Goal: Task Accomplishment & Management: Use online tool/utility

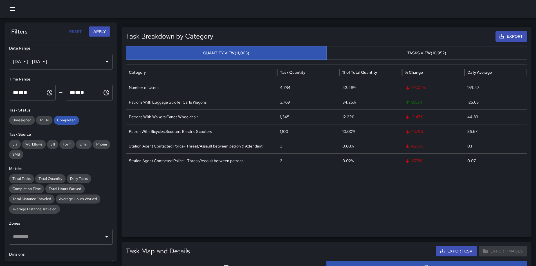
click at [14, 8] on icon "button" at bounding box center [12, 9] width 7 height 7
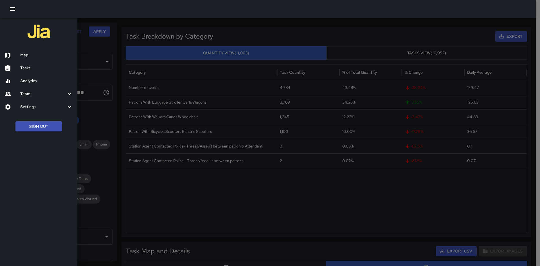
click at [51, 124] on button "Sign Out" at bounding box center [38, 126] width 46 height 10
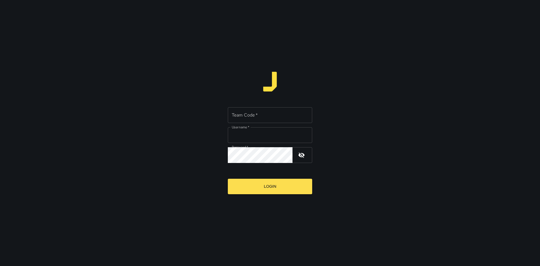
type input "**********"
click at [256, 116] on input "Team Code   *" at bounding box center [270, 115] width 84 height 16
type input "*****"
drag, startPoint x: 283, startPoint y: 195, endPoint x: 282, endPoint y: 191, distance: 3.4
click at [282, 193] on div "**********" at bounding box center [270, 133] width 540 height 266
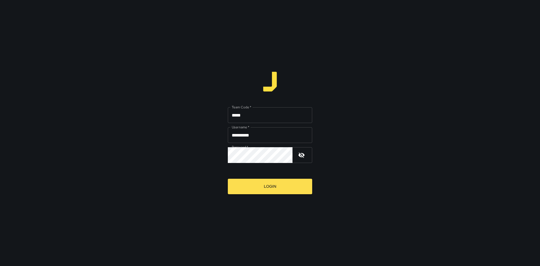
click at [282, 191] on button "Login" at bounding box center [270, 186] width 84 height 15
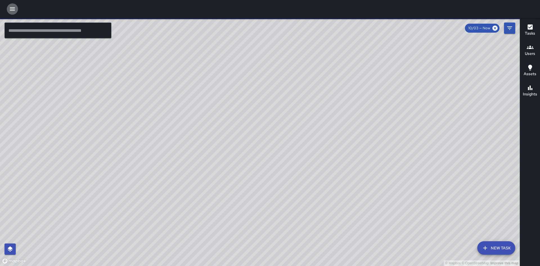
click at [12, 10] on icon "button" at bounding box center [12, 8] width 5 height 3
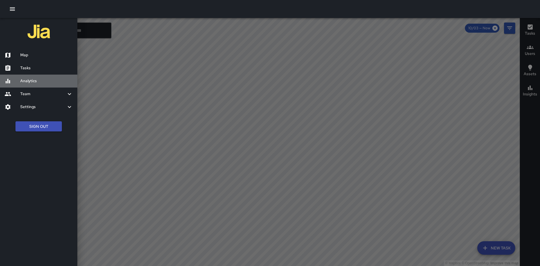
click at [35, 83] on h6 "Analytics" at bounding box center [46, 81] width 53 height 6
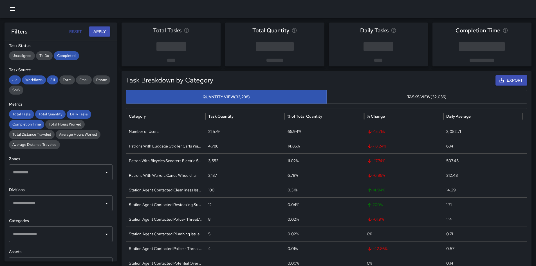
scroll to position [84, 0]
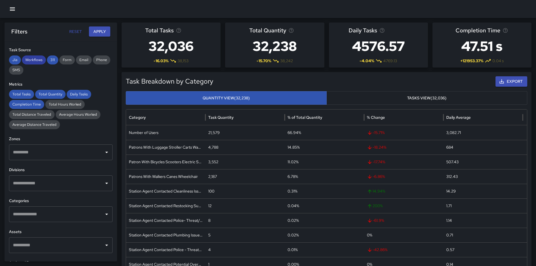
drag, startPoint x: 49, startPoint y: 60, endPoint x: 38, endPoint y: 60, distance: 11.2
click at [49, 60] on span "311" at bounding box center [52, 60] width 11 height 6
drag, startPoint x: 37, startPoint y: 60, endPoint x: 13, endPoint y: 60, distance: 23.9
click at [36, 60] on span "Workflows" at bounding box center [34, 60] width 24 height 6
click at [12, 60] on span "Jia" at bounding box center [15, 60] width 12 height 6
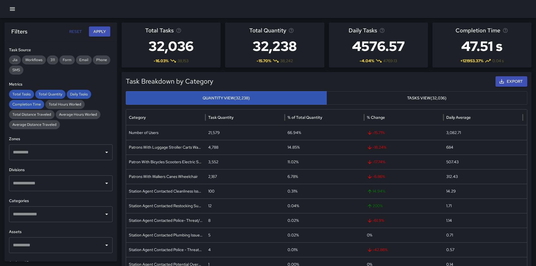
click at [103, 31] on button "Apply" at bounding box center [99, 31] width 21 height 10
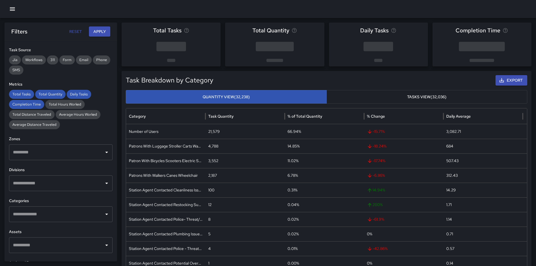
click at [76, 183] on input "text" at bounding box center [57, 183] width 90 height 11
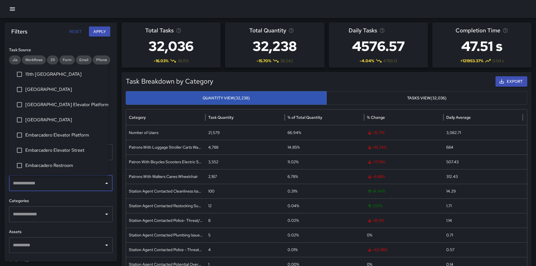
click at [33, 70] on li "19th [GEOGRAPHIC_DATA]" at bounding box center [58, 74] width 99 height 15
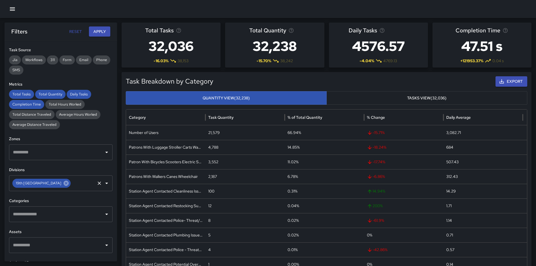
click at [64, 184] on icon at bounding box center [66, 182] width 5 height 5
click at [70, 184] on input "text" at bounding box center [57, 183] width 90 height 11
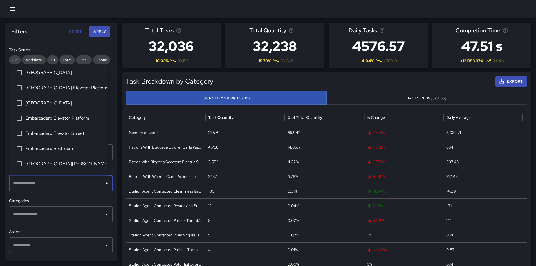
scroll to position [0, 0]
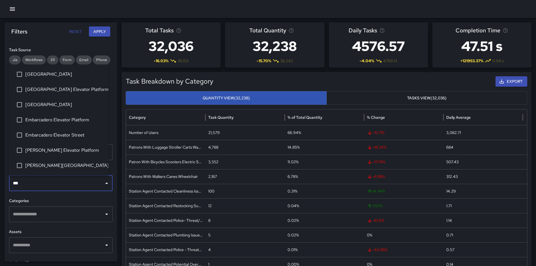
type input "****"
click at [85, 76] on span "[GEOGRAPHIC_DATA] Elevator Platform" at bounding box center [64, 74] width 78 height 7
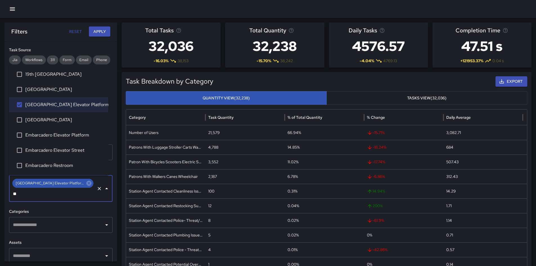
type input "***"
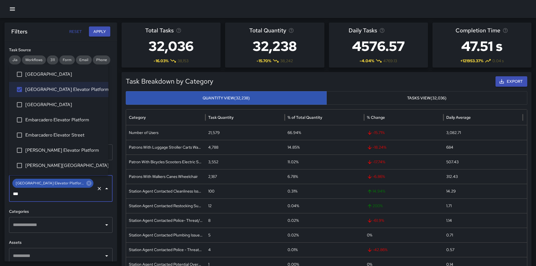
click at [75, 102] on span "[GEOGRAPHIC_DATA]" at bounding box center [64, 104] width 78 height 7
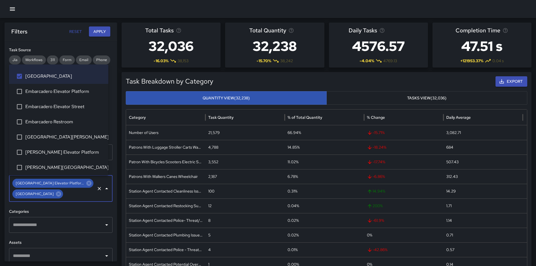
scroll to position [44, 0]
click at [78, 94] on li "Embarcadero Elevator Platform" at bounding box center [58, 90] width 99 height 15
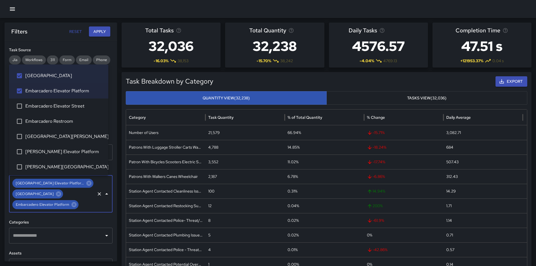
click at [81, 110] on li "Embarcadero Elevator Street" at bounding box center [58, 105] width 99 height 15
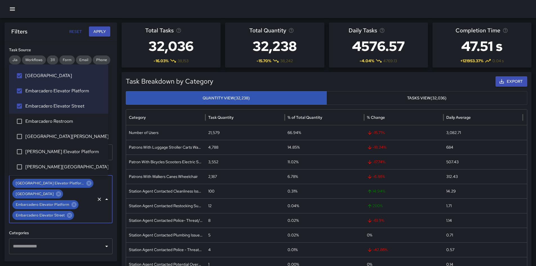
click at [85, 152] on span "[PERSON_NAME] Elevator Platform" at bounding box center [64, 151] width 78 height 7
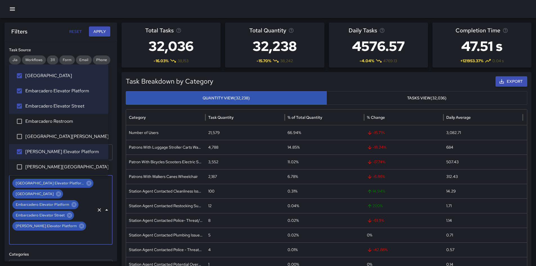
click at [83, 162] on li "[PERSON_NAME][GEOGRAPHIC_DATA]" at bounding box center [58, 166] width 99 height 15
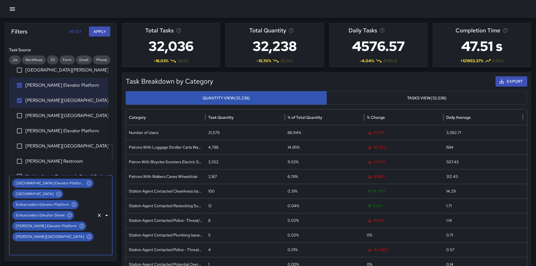
scroll to position [121, 0]
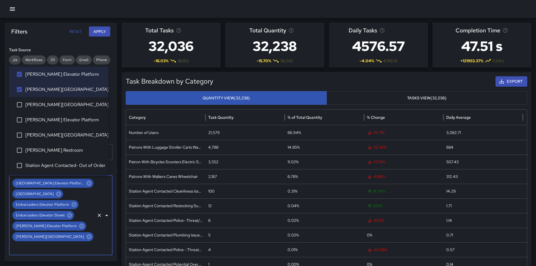
click at [76, 118] on span "[PERSON_NAME] Elevator Platform" at bounding box center [64, 119] width 78 height 7
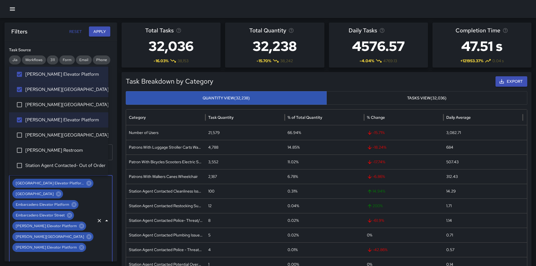
click at [76, 133] on span "[PERSON_NAME][GEOGRAPHIC_DATA]" at bounding box center [64, 135] width 78 height 7
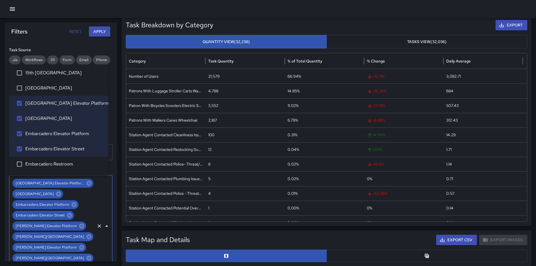
scroll to position [0, 0]
click at [100, 32] on button "Apply" at bounding box center [99, 31] width 21 height 10
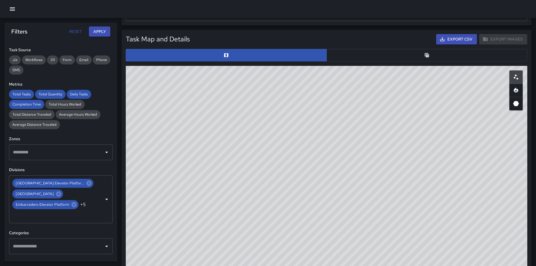
scroll to position [168, 0]
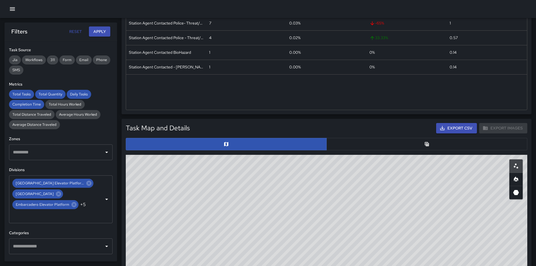
drag, startPoint x: 425, startPoint y: 145, endPoint x: 443, endPoint y: 147, distance: 18.1
click at [425, 145] on icon "Table" at bounding box center [427, 144] width 6 height 6
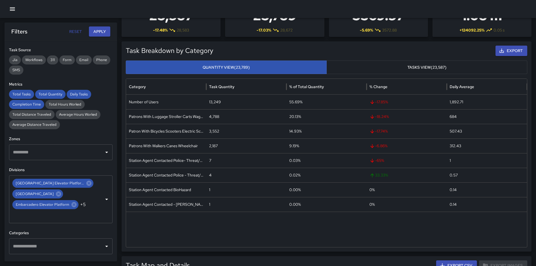
scroll to position [0, 0]
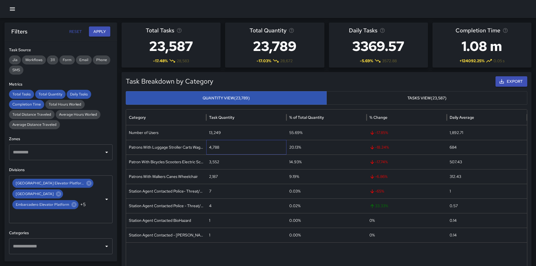
click at [215, 148] on div "4,788" at bounding box center [246, 147] width 80 height 15
copy div "4,788"
click at [105, 199] on icon "Open" at bounding box center [106, 198] width 3 height 1
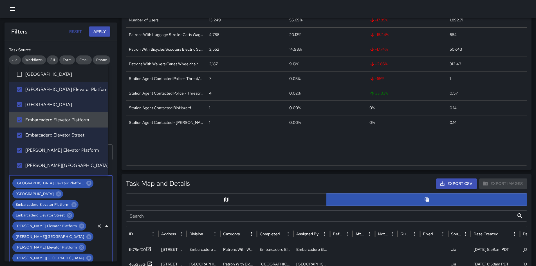
scroll to position [30, 0]
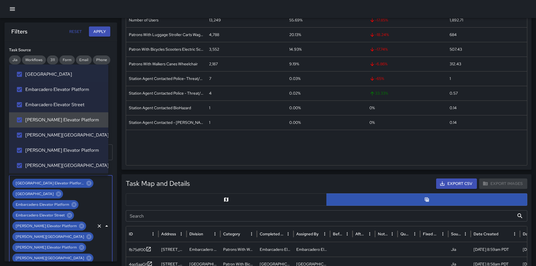
type input "***"
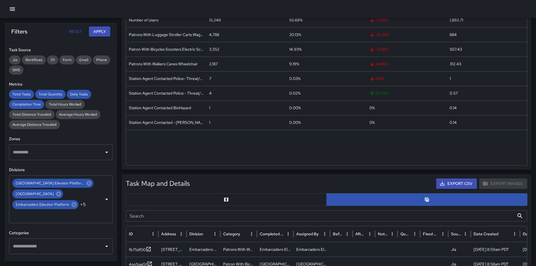
click at [122, 113] on div "Task Breakdown by Category Export Quantity View (23,789) Tasks View (23,587) Ca…" at bounding box center [326, 65] width 410 height 210
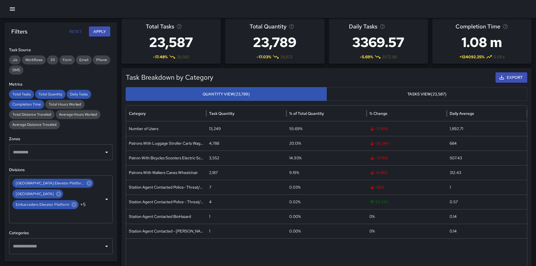
scroll to position [0, 0]
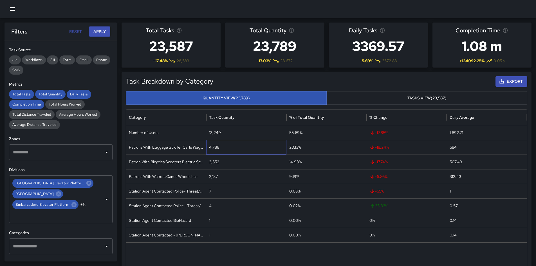
click at [214, 145] on div "4,788" at bounding box center [246, 147] width 80 height 15
copy div "4,788"
click at [214, 163] on div "3,552" at bounding box center [246, 161] width 80 height 15
click at [214, 162] on div "3,552" at bounding box center [246, 161] width 80 height 15
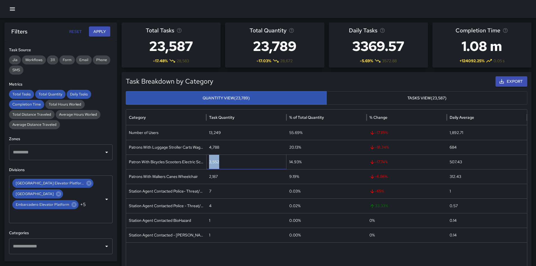
copy div "3,552"
click at [209, 177] on div "2,187" at bounding box center [246, 176] width 80 height 15
click at [210, 177] on div "2,187" at bounding box center [246, 176] width 80 height 15
copy div "2,187"
click at [224, 181] on div "2,187" at bounding box center [246, 176] width 80 height 15
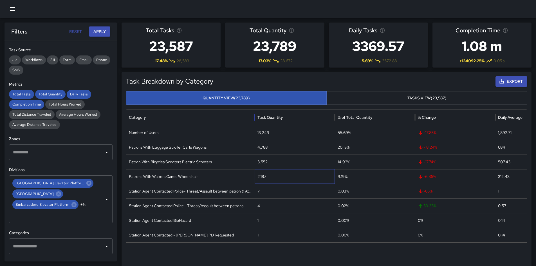
drag, startPoint x: 205, startPoint y: 120, endPoint x: 259, endPoint y: 123, distance: 53.5
click at [256, 123] on div at bounding box center [254, 117] width 3 height 16
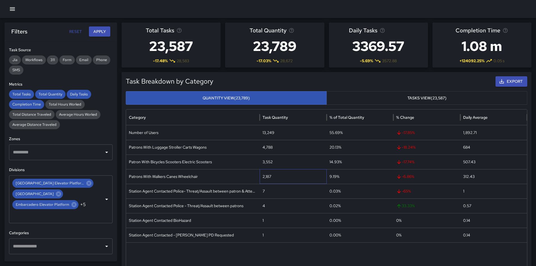
click at [261, 123] on div at bounding box center [259, 117] width 3 height 16
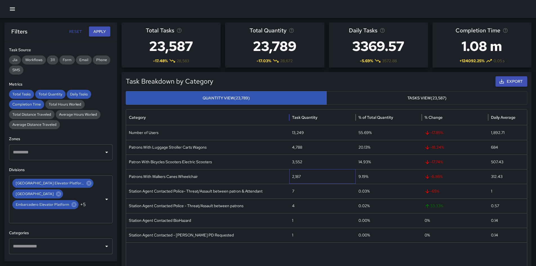
drag, startPoint x: 261, startPoint y: 122, endPoint x: 288, endPoint y: 123, distance: 27.3
click at [288, 123] on div at bounding box center [289, 117] width 3 height 16
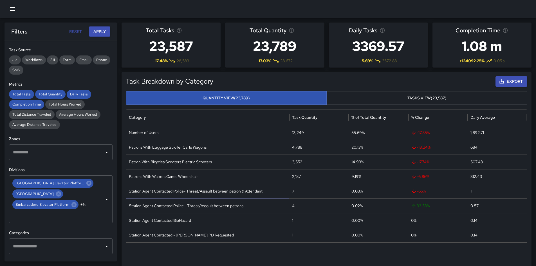
click at [244, 191] on div "Station Agent Contacted Police- Threat/Assault between patron & Attendant" at bounding box center [207, 191] width 163 height 15
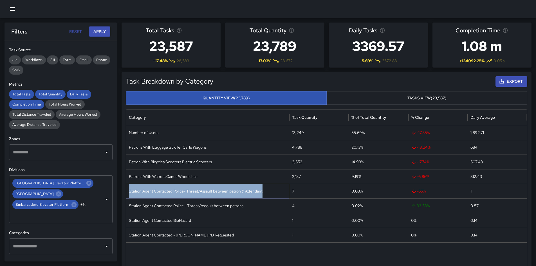
click at [244, 191] on div "Station Agent Contacted Police- Threat/Assault between patron & Attendant" at bounding box center [207, 191] width 163 height 15
copy div "Station Agent Contacted Police- Threat/Assault between patron & Attendant"
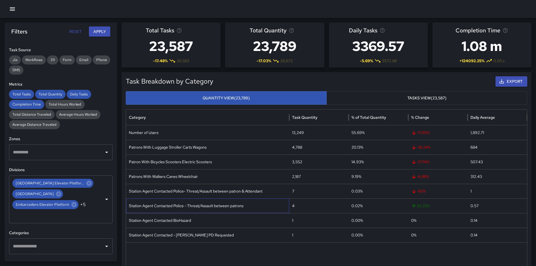
click at [220, 206] on div "Station Agent Contacted Police - Threat/Assault between patrons" at bounding box center [207, 205] width 163 height 15
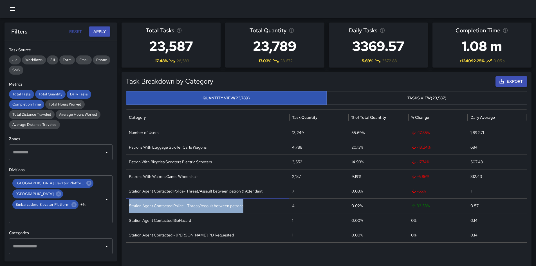
click at [221, 206] on div "Station Agent Contacted Police - Threat/Assault between patrons" at bounding box center [207, 205] width 163 height 15
copy div "Station Agent Contacted Police - Threat/Assault between patrons"
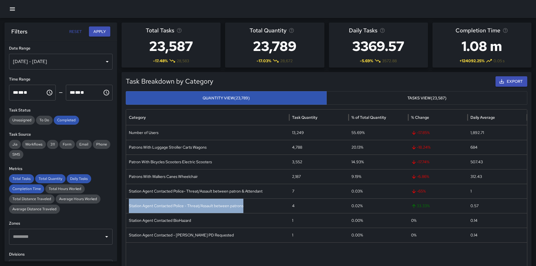
click at [84, 64] on div "[DATE] - [DATE]" at bounding box center [60, 62] width 103 height 16
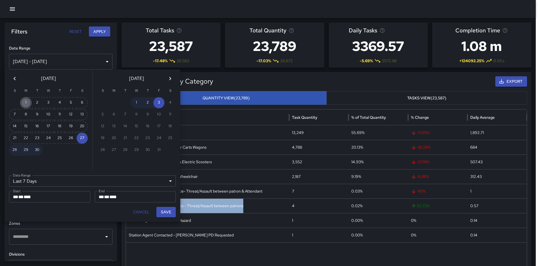
click at [26, 102] on button "1" at bounding box center [25, 102] width 11 height 11
type input "******"
type input "**********"
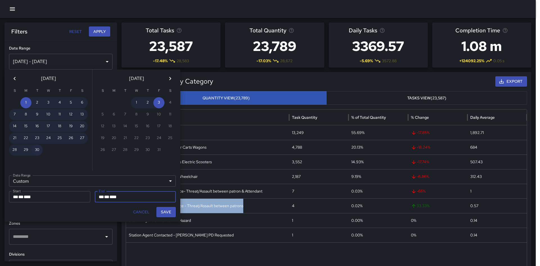
click at [40, 150] on button "30" at bounding box center [36, 149] width 11 height 11
type input "**********"
click at [166, 213] on button "Save" at bounding box center [165, 212] width 19 height 10
type input "**********"
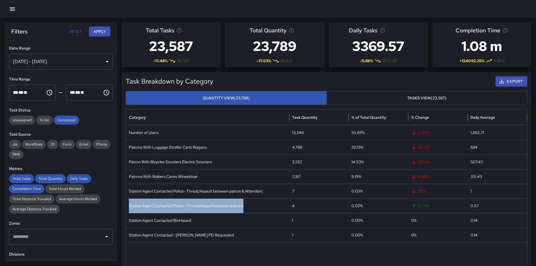
click at [93, 31] on button "Apply" at bounding box center [99, 31] width 21 height 10
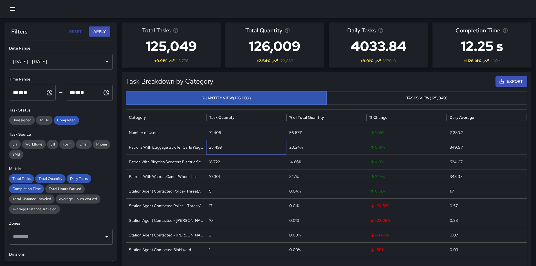
click at [218, 147] on div "25,499" at bounding box center [246, 147] width 80 height 15
copy div "25,499"
click at [214, 163] on div "18,722" at bounding box center [246, 161] width 80 height 15
click at [215, 163] on div "18,722" at bounding box center [246, 161] width 80 height 15
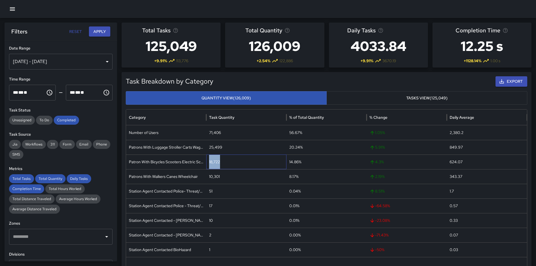
click at [215, 163] on div "18,722" at bounding box center [246, 161] width 80 height 15
copy div "18,722"
click at [214, 176] on div "10,301" at bounding box center [246, 176] width 80 height 15
copy div "10,301"
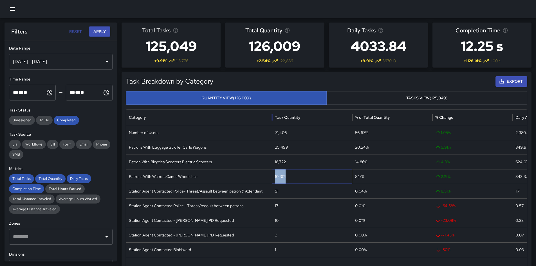
drag, startPoint x: 207, startPoint y: 120, endPoint x: 273, endPoint y: 125, distance: 66.0
click at [273, 125] on div "Category Task Quantity % of Total Quantity % Change Daily Average" at bounding box center [359, 117] width 466 height 16
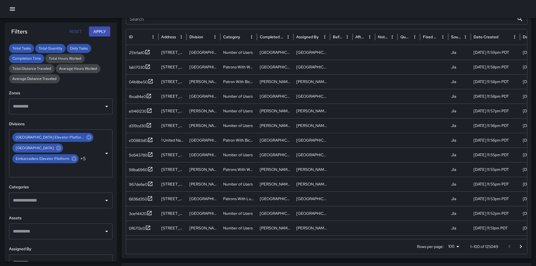
scroll to position [141, 0]
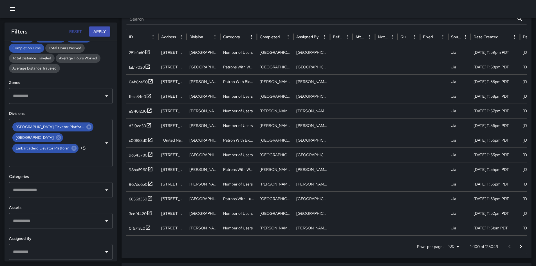
click at [82, 188] on input "text" at bounding box center [57, 189] width 90 height 11
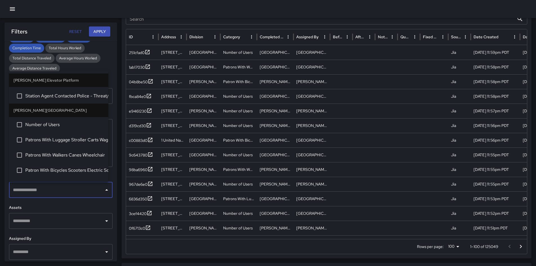
scroll to position [574, 0]
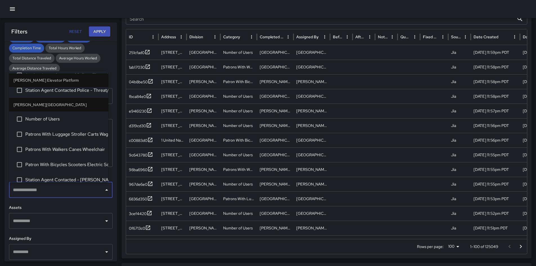
click at [119, 127] on div "Total Tasks 125,049 + 9.91 % 113,776 Total Quantity 126,009 + 2.54 % 122,886 Da…" at bounding box center [268, 109] width 536 height 792
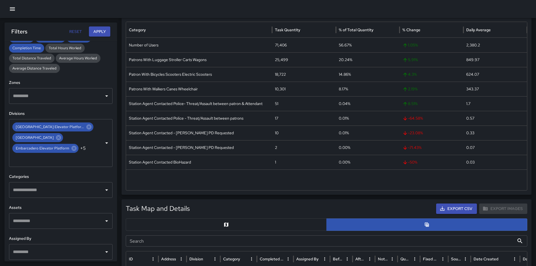
scroll to position [84, 0]
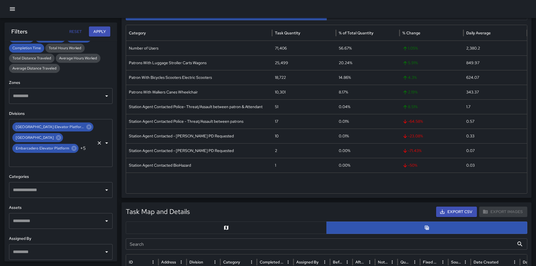
click at [103, 143] on icon "Open" at bounding box center [106, 142] width 7 height 7
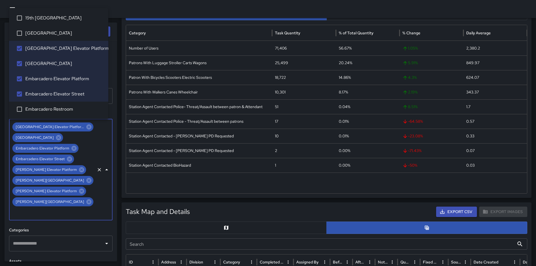
click at [96, 167] on icon "Clear" at bounding box center [99, 170] width 6 height 6
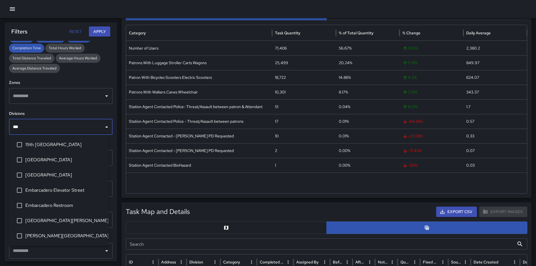
type input "****"
click at [50, 148] on span "19th [GEOGRAPHIC_DATA]" at bounding box center [64, 144] width 78 height 7
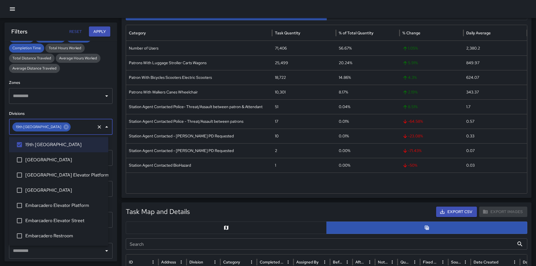
click at [53, 158] on span "[GEOGRAPHIC_DATA]" at bounding box center [64, 159] width 78 height 7
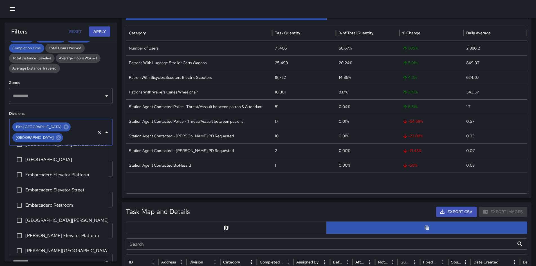
scroll to position [56, 0]
click at [66, 193] on span "Embarcadero Restroom" at bounding box center [64, 190] width 78 height 7
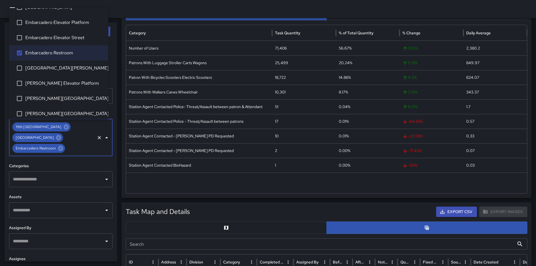
click at [68, 69] on span "[GEOGRAPHIC_DATA][PERSON_NAME]" at bounding box center [64, 68] width 78 height 7
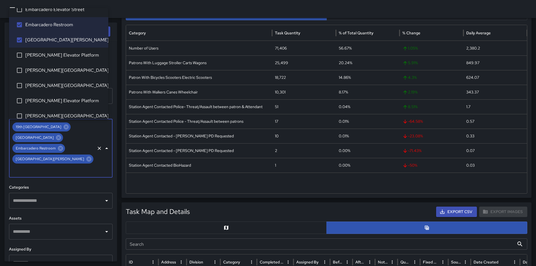
click at [71, 87] on span "[PERSON_NAME][GEOGRAPHIC_DATA]" at bounding box center [64, 85] width 78 height 7
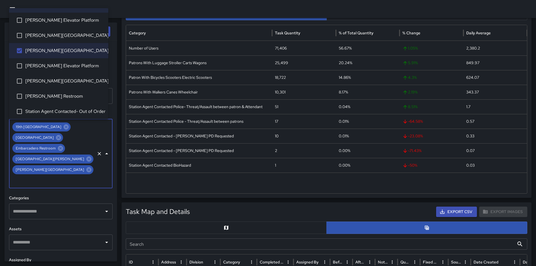
scroll to position [121, 0]
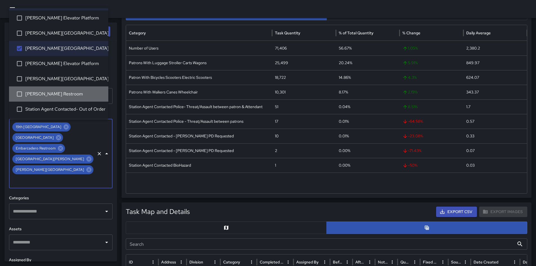
click at [76, 94] on span "[PERSON_NAME] Restroom" at bounding box center [64, 94] width 78 height 7
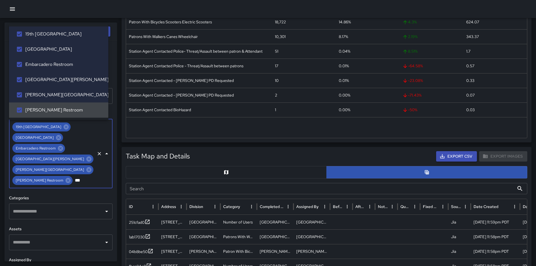
scroll to position [141, 0]
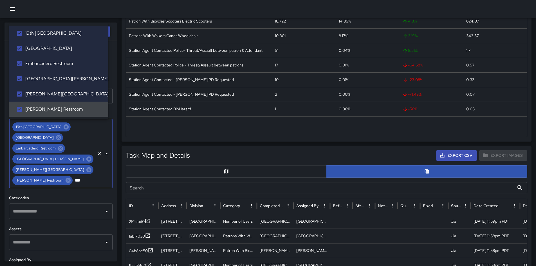
type input "***"
click at [111, 154] on div "**********" at bounding box center [60, 151] width 112 height 220
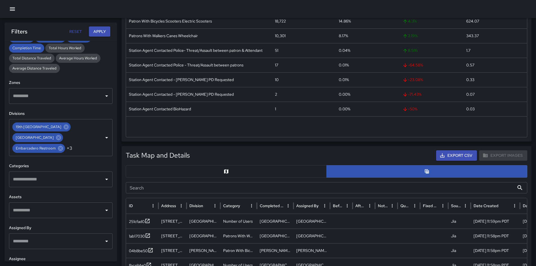
click at [97, 35] on button "Apply" at bounding box center [99, 31] width 21 height 10
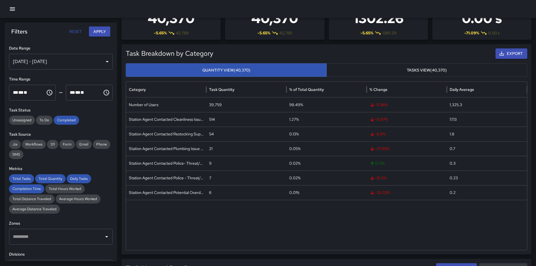
scroll to position [28, 0]
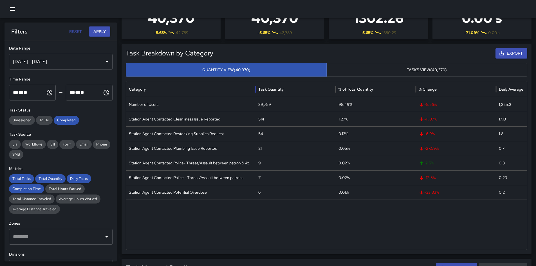
drag, startPoint x: 206, startPoint y: 89, endPoint x: 258, endPoint y: 96, distance: 52.5
click at [257, 96] on div at bounding box center [255, 89] width 3 height 16
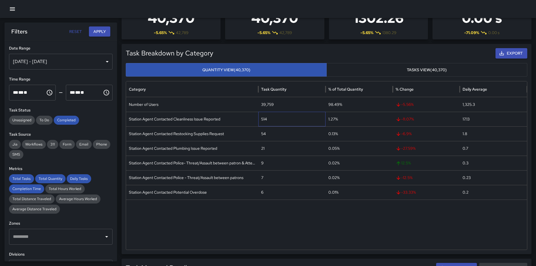
click at [265, 118] on div "514" at bounding box center [291, 119] width 67 height 15
copy div "514"
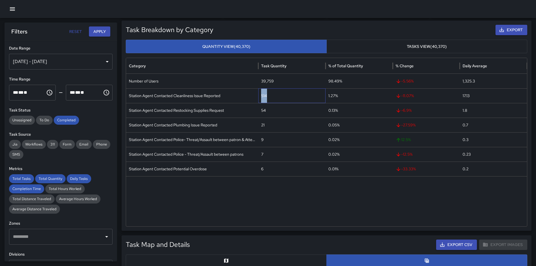
scroll to position [56, 0]
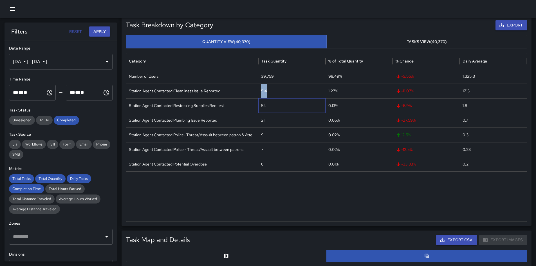
click at [263, 106] on div "54" at bounding box center [291, 105] width 67 height 15
click at [263, 105] on div "54" at bounding box center [291, 105] width 67 height 15
click at [184, 120] on div "Station Agent Contacted Plumbing Issue Reported" at bounding box center [192, 120] width 132 height 15
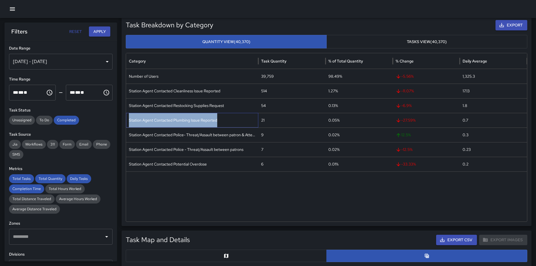
click at [184, 120] on div "Station Agent Contacted Plumbing Issue Reported" at bounding box center [192, 120] width 132 height 15
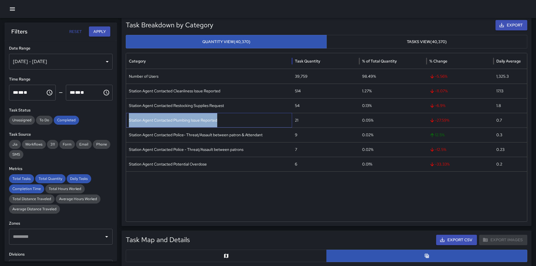
drag, startPoint x: 258, startPoint y: 62, endPoint x: 292, endPoint y: 62, distance: 33.7
click at [292, 62] on div at bounding box center [291, 61] width 3 height 16
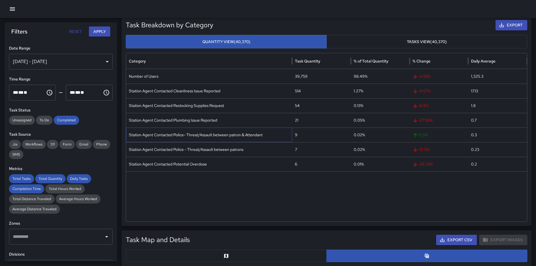
click at [245, 135] on div "Station Agent Contacted Police- Threat/Assault between patron & Attendant" at bounding box center [209, 134] width 166 height 15
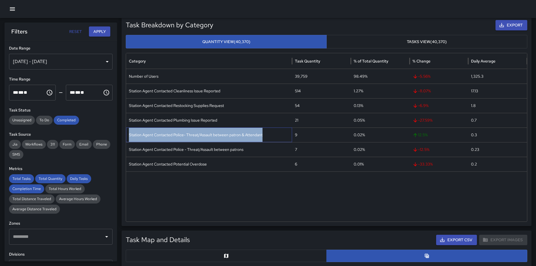
click at [245, 135] on div "Station Agent Contacted Police- Threat/Assault between patron & Attendant" at bounding box center [209, 134] width 166 height 15
click at [498, 24] on button "Export" at bounding box center [511, 25] width 32 height 10
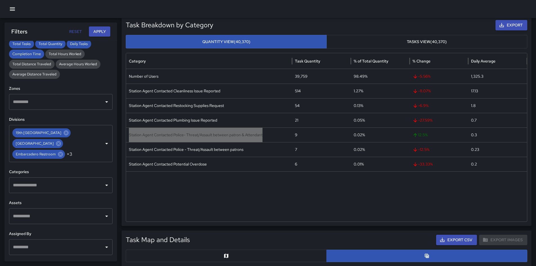
scroll to position [141, 0]
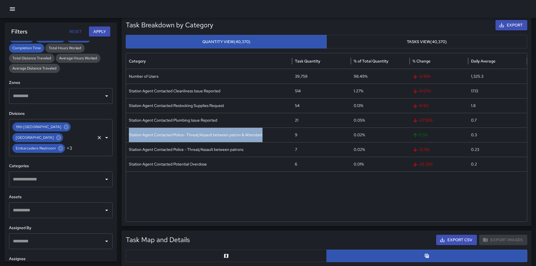
click at [103, 137] on icon "Open" at bounding box center [106, 137] width 7 height 7
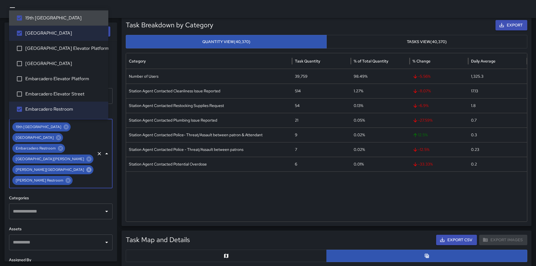
click at [86, 169] on icon at bounding box center [88, 169] width 5 height 5
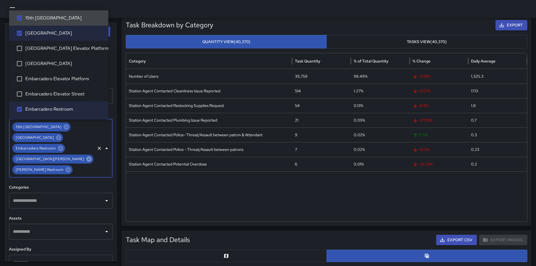
click at [86, 159] on icon at bounding box center [88, 158] width 5 height 5
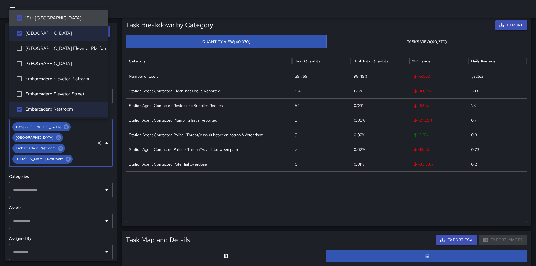
drag, startPoint x: 56, startPoint y: 148, endPoint x: 54, endPoint y: 141, distance: 7.5
click at [57, 148] on icon at bounding box center [60, 148] width 6 height 6
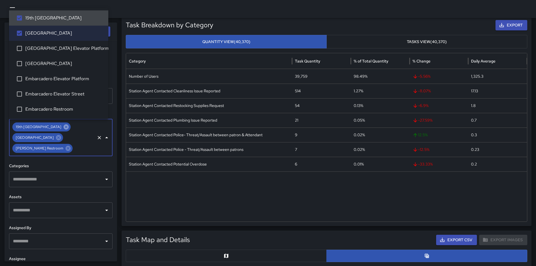
drag, startPoint x: 50, startPoint y: 136, endPoint x: 49, endPoint y: 129, distance: 7.4
click at [56, 136] on icon at bounding box center [58, 137] width 5 height 5
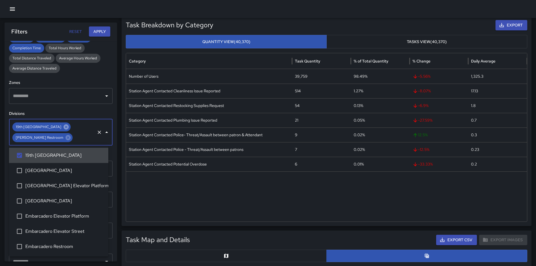
click at [64, 128] on icon at bounding box center [66, 126] width 5 height 5
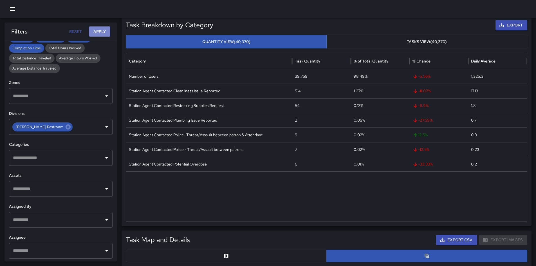
click at [100, 31] on button "Apply" at bounding box center [99, 31] width 21 height 10
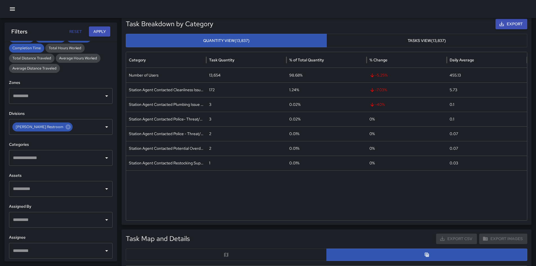
scroll to position [28, 0]
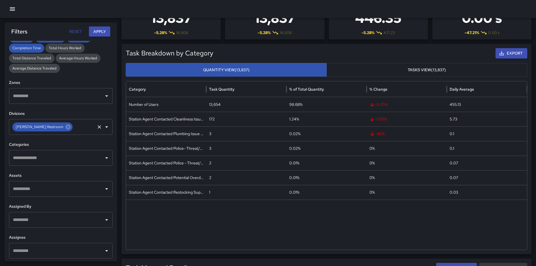
click at [105, 130] on div at bounding box center [102, 127] width 15 height 8
click at [105, 127] on icon "Open" at bounding box center [106, 126] width 3 height 1
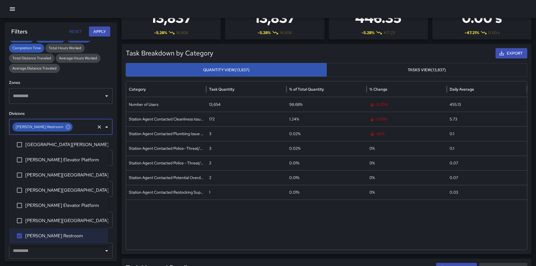
scroll to position [93, 0]
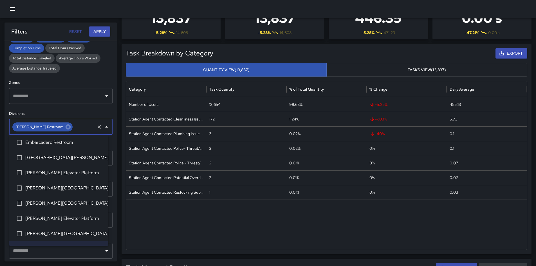
click at [79, 200] on span "[PERSON_NAME][GEOGRAPHIC_DATA]" at bounding box center [64, 203] width 78 height 7
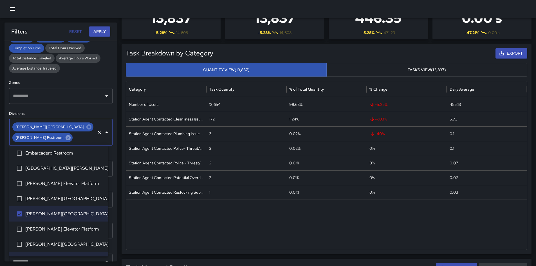
click at [65, 137] on icon at bounding box center [68, 137] width 6 height 6
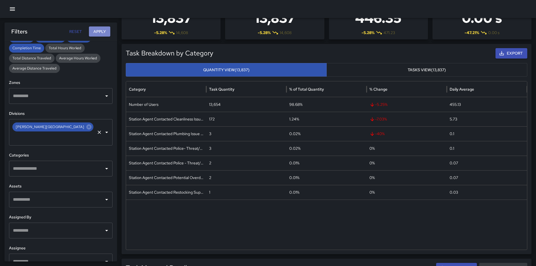
click at [97, 31] on button "Apply" at bounding box center [99, 31] width 21 height 10
click at [66, 132] on input "text" at bounding box center [53, 137] width 83 height 11
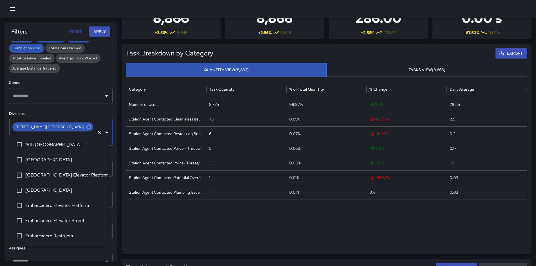
scroll to position [58, 0]
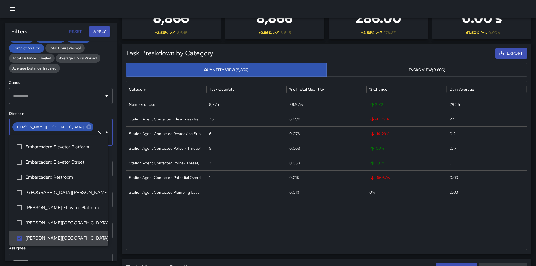
click at [59, 130] on div "[PERSON_NAME][GEOGRAPHIC_DATA]" at bounding box center [52, 126] width 81 height 9
click at [86, 128] on icon at bounding box center [88, 126] width 5 height 5
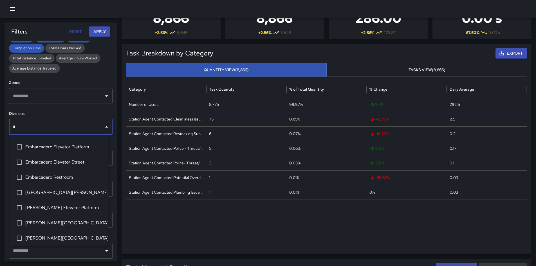
type input "**"
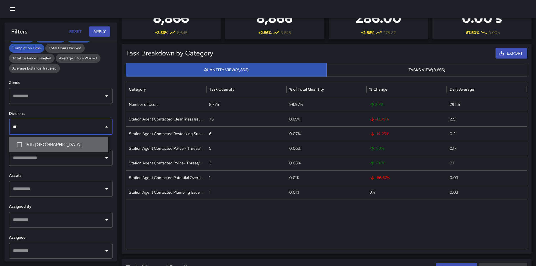
click at [62, 143] on span "19th [GEOGRAPHIC_DATA]" at bounding box center [64, 144] width 78 height 7
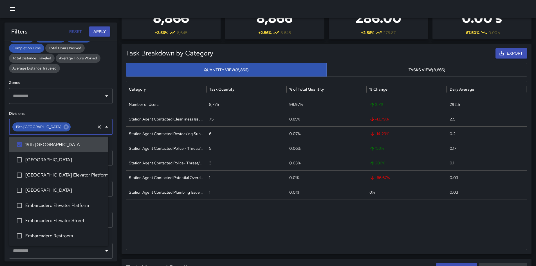
click at [102, 31] on button "Apply" at bounding box center [99, 31] width 21 height 10
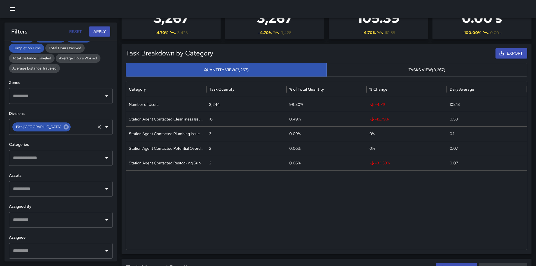
click at [64, 128] on icon at bounding box center [66, 126] width 5 height 5
click at [71, 128] on input "text" at bounding box center [82, 126] width 23 height 11
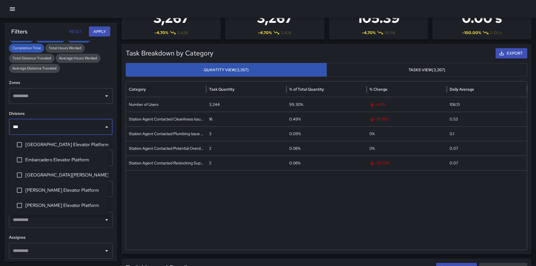
type input "****"
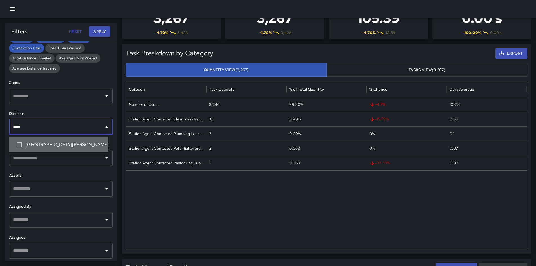
drag, startPoint x: 61, startPoint y: 147, endPoint x: 87, endPoint y: 91, distance: 61.9
click at [61, 147] on span "[GEOGRAPHIC_DATA][PERSON_NAME]" at bounding box center [64, 144] width 78 height 7
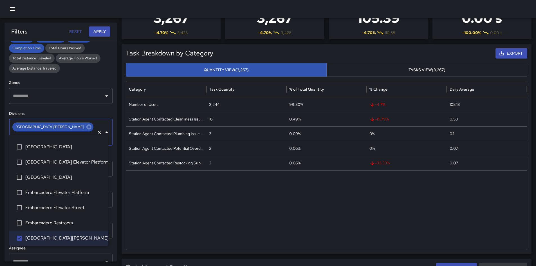
click at [102, 32] on button "Apply" at bounding box center [99, 31] width 21 height 10
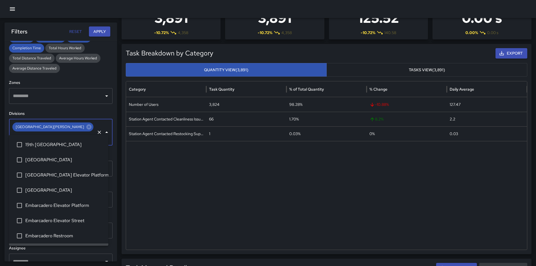
click at [64, 132] on input "text" at bounding box center [53, 137] width 83 height 11
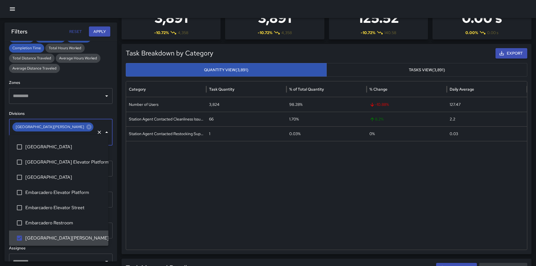
click at [62, 127] on div "[GEOGRAPHIC_DATA][PERSON_NAME]" at bounding box center [52, 126] width 81 height 9
click at [86, 128] on icon at bounding box center [88, 126] width 5 height 5
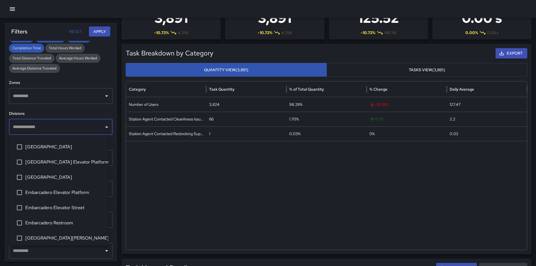
click at [63, 128] on input "text" at bounding box center [57, 126] width 90 height 11
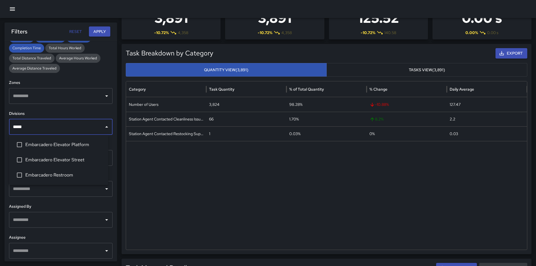
type input "******"
drag, startPoint x: 64, startPoint y: 171, endPoint x: 95, endPoint y: 89, distance: 87.9
click at [64, 171] on li "Embarcadero Restroom" at bounding box center [58, 174] width 99 height 15
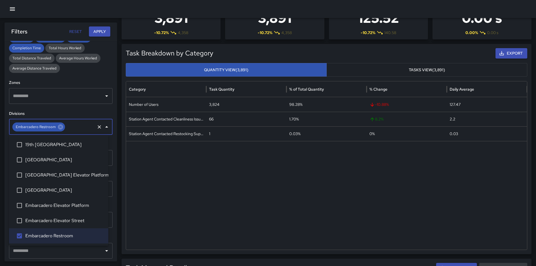
click at [105, 31] on button "Apply" at bounding box center [99, 31] width 21 height 10
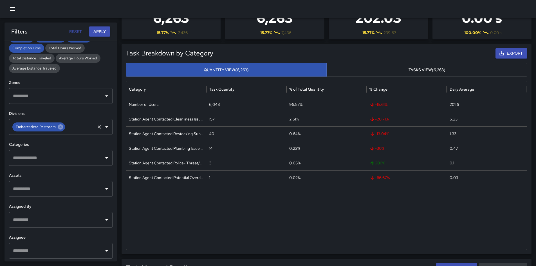
click at [58, 128] on icon at bounding box center [60, 126] width 5 height 5
click at [66, 128] on input "text" at bounding box center [80, 126] width 28 height 11
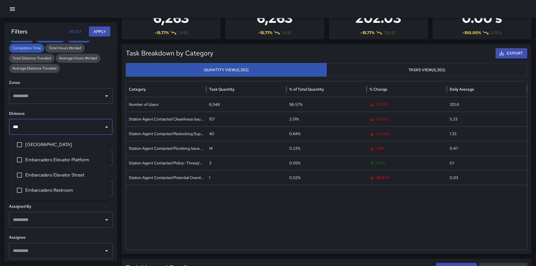
type input "****"
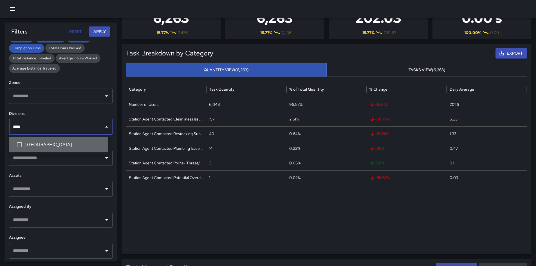
click at [79, 150] on li "[GEOGRAPHIC_DATA]" at bounding box center [58, 144] width 99 height 15
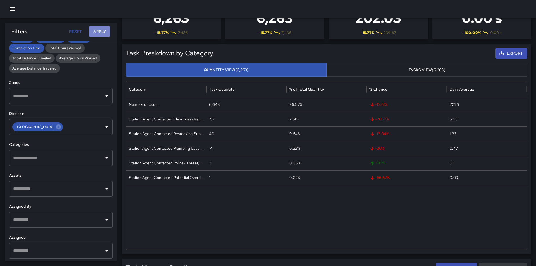
click at [98, 35] on button "Apply" at bounding box center [99, 31] width 21 height 10
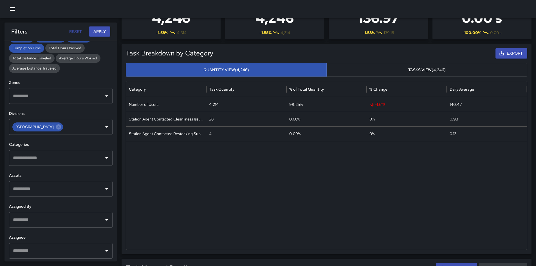
click at [89, 26] on button "Apply" at bounding box center [99, 31] width 21 height 10
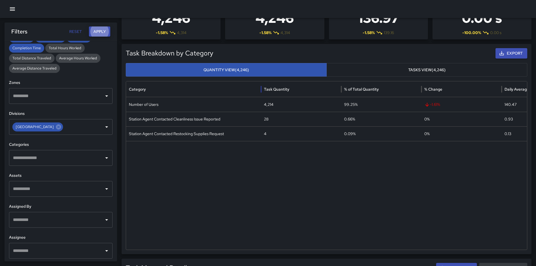
drag, startPoint x: 206, startPoint y: 88, endPoint x: 266, endPoint y: 88, distance: 59.9
click at [262, 88] on div at bounding box center [260, 89] width 3 height 16
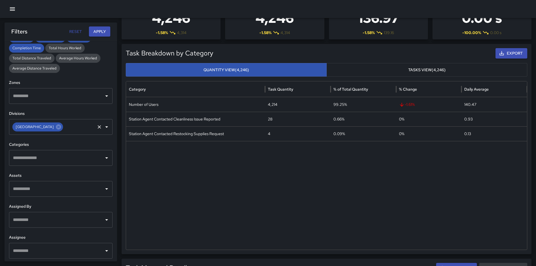
click at [55, 129] on icon at bounding box center [58, 127] width 6 height 6
click at [58, 130] on input "text" at bounding box center [57, 126] width 90 height 11
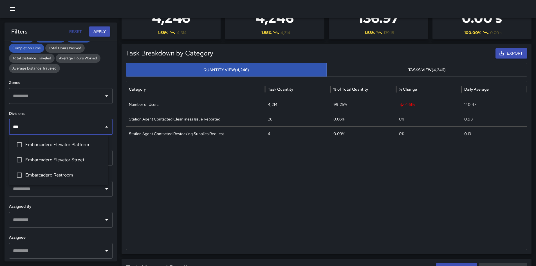
type input "****"
click at [54, 178] on span "Embarcadero Restroom" at bounding box center [64, 174] width 78 height 7
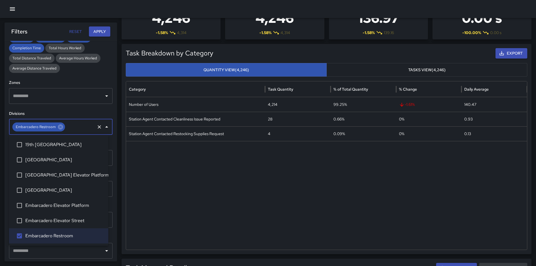
click at [103, 28] on button "Apply" at bounding box center [99, 31] width 21 height 10
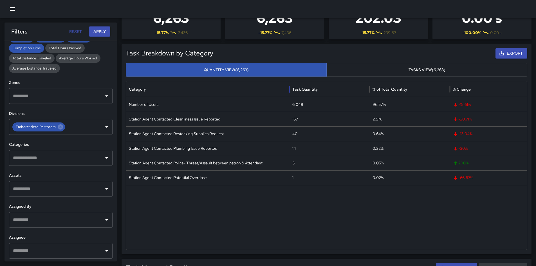
drag, startPoint x: 207, startPoint y: 92, endPoint x: 290, endPoint y: 92, distance: 83.2
click at [290, 92] on div at bounding box center [289, 89] width 3 height 16
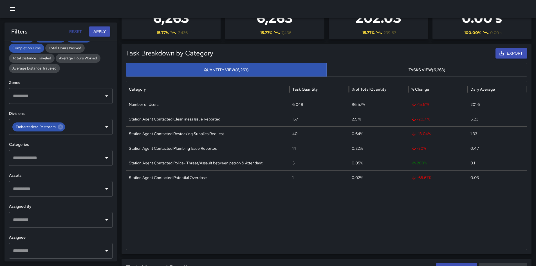
click at [508, 54] on button "Export" at bounding box center [511, 53] width 32 height 10
click at [60, 128] on icon at bounding box center [60, 126] width 5 height 5
click at [66, 128] on input "text" at bounding box center [80, 126] width 28 height 11
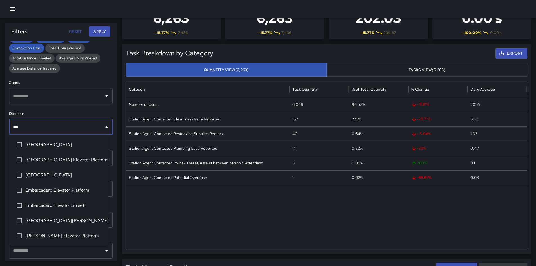
type input "****"
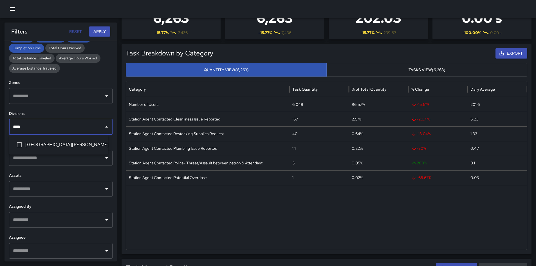
click at [42, 138] on li "[GEOGRAPHIC_DATA][PERSON_NAME]" at bounding box center [58, 144] width 99 height 15
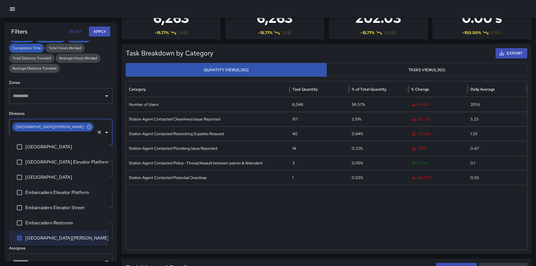
click at [103, 33] on button "Apply" at bounding box center [99, 31] width 21 height 10
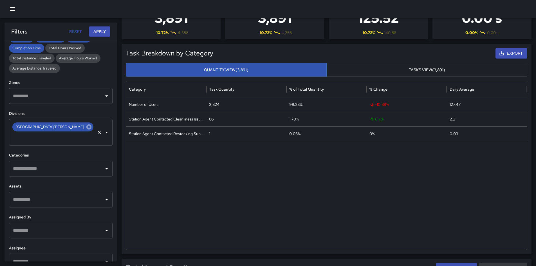
click at [86, 128] on icon at bounding box center [89, 127] width 6 height 6
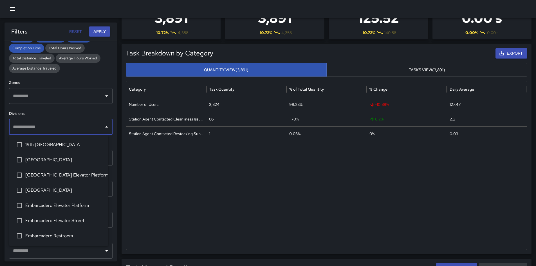
click at [60, 128] on input "text" at bounding box center [57, 126] width 90 height 11
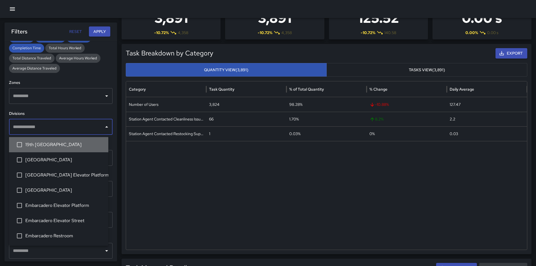
click at [61, 142] on span "19th [GEOGRAPHIC_DATA]" at bounding box center [64, 144] width 78 height 7
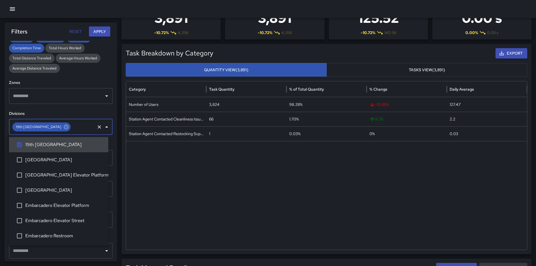
click at [96, 35] on button "Apply" at bounding box center [99, 31] width 21 height 10
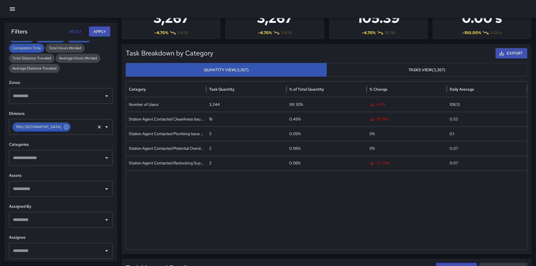
click at [52, 130] on div "19th St Restroom ​" at bounding box center [60, 127] width 103 height 16
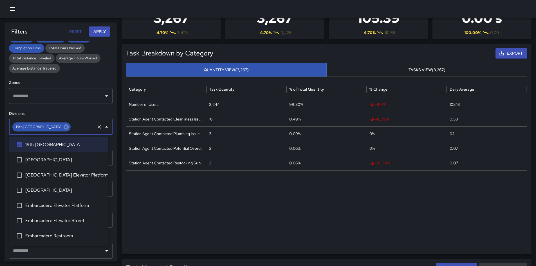
click at [52, 130] on div "19th St Restroom ​" at bounding box center [60, 127] width 103 height 16
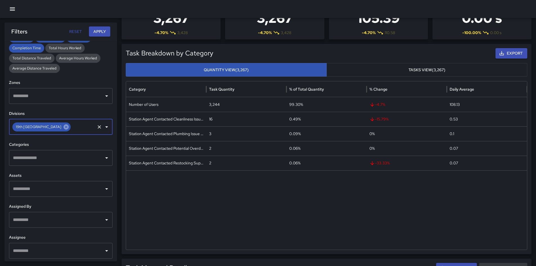
click at [63, 129] on icon at bounding box center [66, 127] width 6 height 6
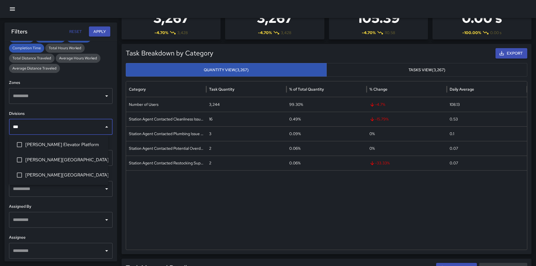
type input "****"
click at [53, 175] on span "[PERSON_NAME][GEOGRAPHIC_DATA]" at bounding box center [64, 174] width 78 height 7
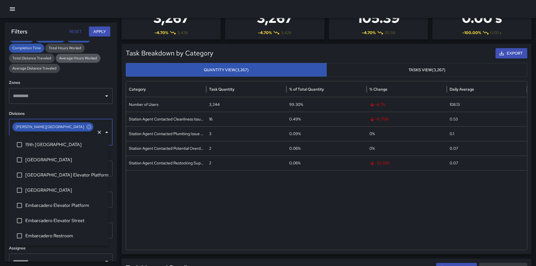
scroll to position [58, 0]
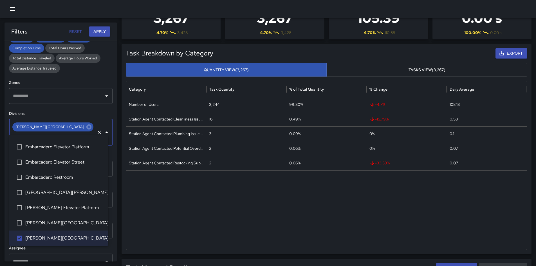
click at [96, 33] on button "Apply" at bounding box center [99, 31] width 21 height 10
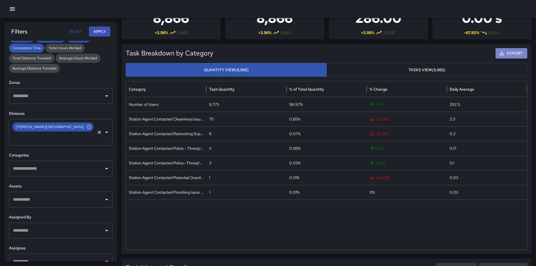
click at [506, 54] on button "Export" at bounding box center [511, 53] width 32 height 10
drag, startPoint x: 467, startPoint y: 53, endPoint x: 471, endPoint y: 54, distance: 4.5
click at [467, 53] on div "Export" at bounding box center [477, 53] width 99 height 10
click at [504, 54] on icon "button" at bounding box center [501, 53] width 6 height 6
click at [86, 128] on icon at bounding box center [89, 127] width 6 height 6
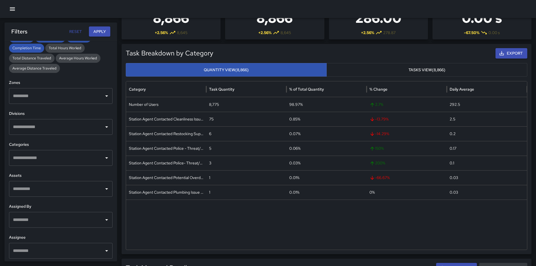
click at [63, 129] on input "text" at bounding box center [57, 126] width 90 height 11
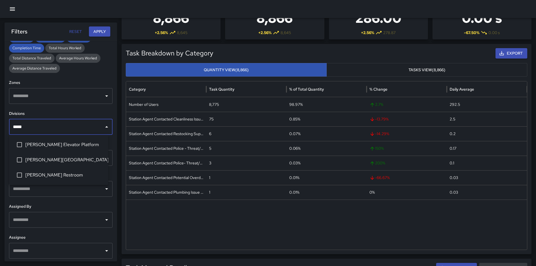
type input "******"
click at [74, 170] on li "[PERSON_NAME] Restroom" at bounding box center [58, 174] width 99 height 15
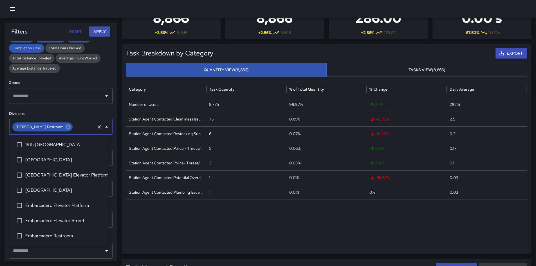
scroll to position [104, 0]
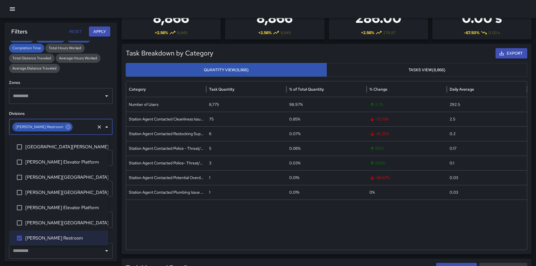
click at [102, 31] on button "Apply" at bounding box center [99, 31] width 21 height 10
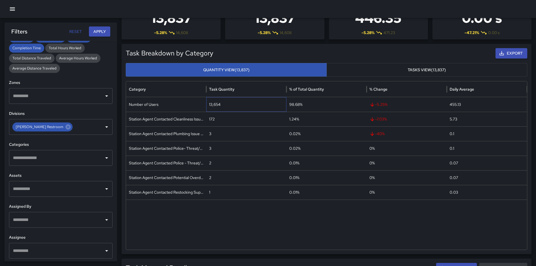
click at [215, 104] on div "13,654" at bounding box center [246, 104] width 80 height 15
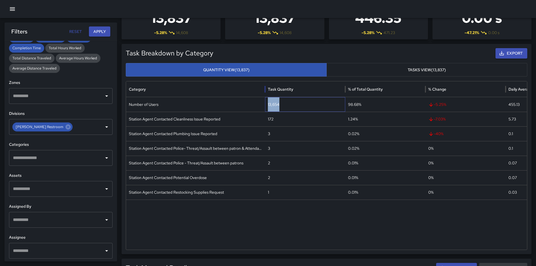
drag, startPoint x: 205, startPoint y: 90, endPoint x: 264, endPoint y: 96, distance: 59.3
click at [264, 95] on div at bounding box center [264, 89] width 3 height 16
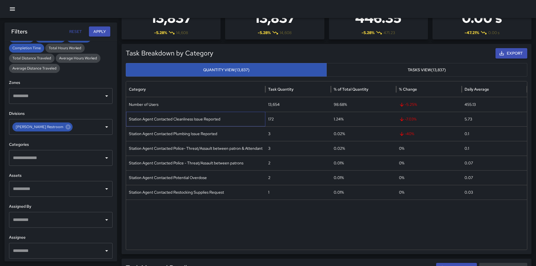
click at [252, 126] on div "Station Agent Contacted Cleanliness Issue Reported" at bounding box center [195, 119] width 139 height 15
click at [232, 134] on div "Station Agent Contacted Plumbing Issue Reported" at bounding box center [195, 133] width 139 height 15
click at [227, 164] on div "Station Agent Contacted Police - Threat/Assault between patrons" at bounding box center [195, 162] width 139 height 15
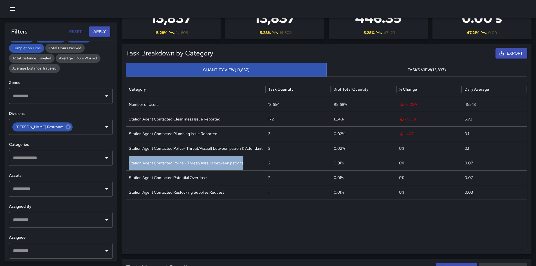
click at [227, 164] on div "Station Agent Contacted Police - Threat/Assault between patrons" at bounding box center [195, 162] width 139 height 15
click at [66, 125] on icon at bounding box center [68, 126] width 5 height 5
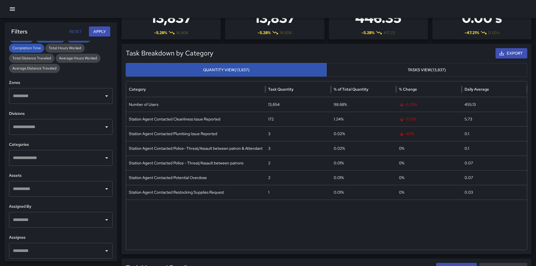
click at [48, 125] on input "text" at bounding box center [57, 126] width 90 height 11
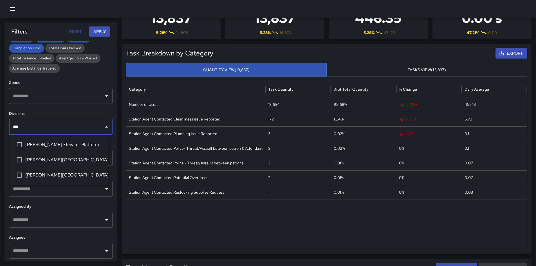
type input "****"
click at [48, 174] on span "[PERSON_NAME][GEOGRAPHIC_DATA]" at bounding box center [64, 174] width 78 height 7
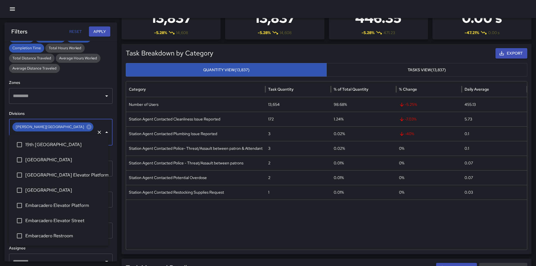
scroll to position [58, 0]
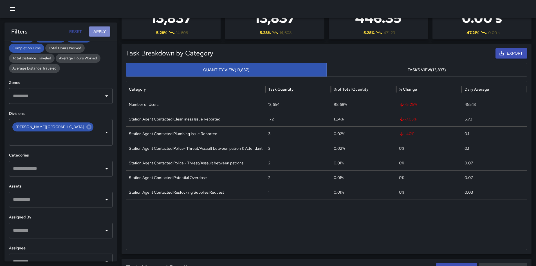
click at [100, 33] on button "Apply" at bounding box center [99, 31] width 21 height 10
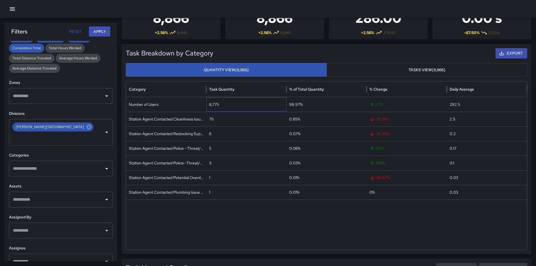
click at [214, 104] on div "8,775" at bounding box center [246, 104] width 80 height 15
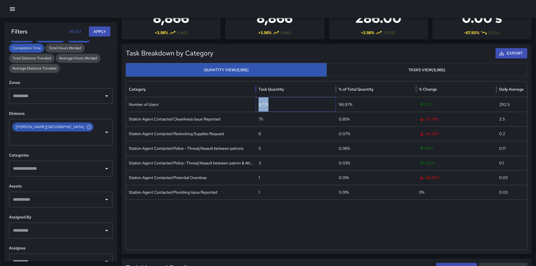
drag, startPoint x: 225, startPoint y: 87, endPoint x: 258, endPoint y: 90, distance: 33.8
click at [257, 89] on div at bounding box center [255, 89] width 3 height 16
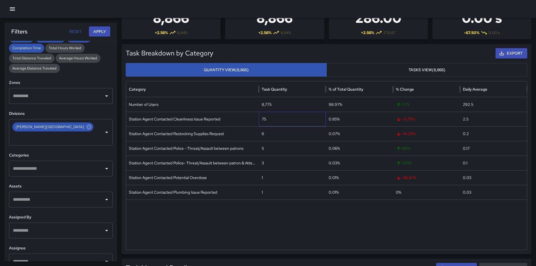
click at [262, 119] on div "75" at bounding box center [292, 119] width 67 height 15
click at [162, 192] on div "Station Agent Contacted Plumbing Issue Reported" at bounding box center [192, 192] width 133 height 15
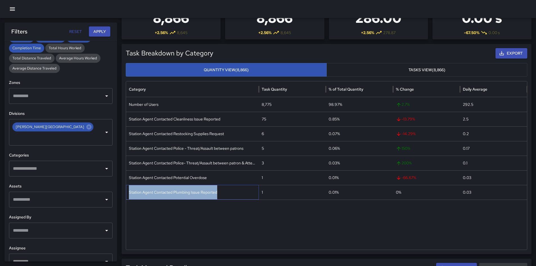
click at [162, 192] on div "Station Agent Contacted Plumbing Issue Reported" at bounding box center [192, 192] width 133 height 15
click at [86, 127] on icon at bounding box center [88, 126] width 5 height 5
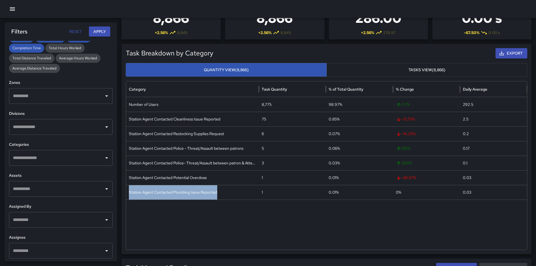
click at [61, 127] on input "text" at bounding box center [57, 126] width 90 height 11
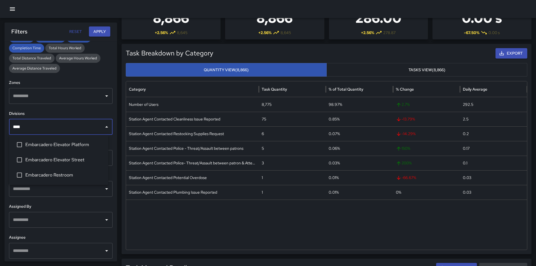
type input "*****"
click at [58, 176] on span "Embarcadero Restroom" at bounding box center [64, 174] width 78 height 7
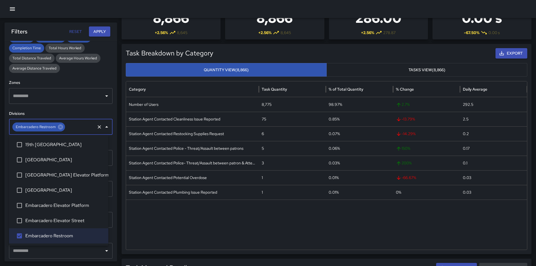
click at [97, 33] on button "Apply" at bounding box center [99, 31] width 21 height 10
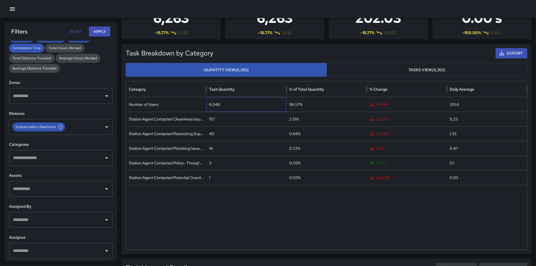
click at [214, 105] on div "6,048" at bounding box center [246, 104] width 80 height 15
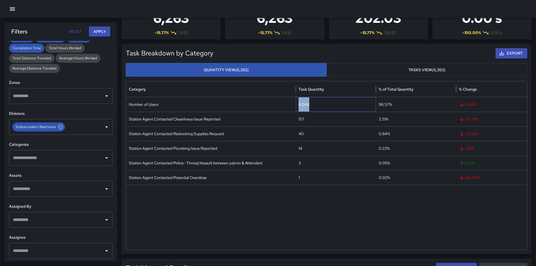
drag, startPoint x: 207, startPoint y: 90, endPoint x: 296, endPoint y: 95, distance: 89.5
click at [296, 95] on div at bounding box center [295, 89] width 3 height 16
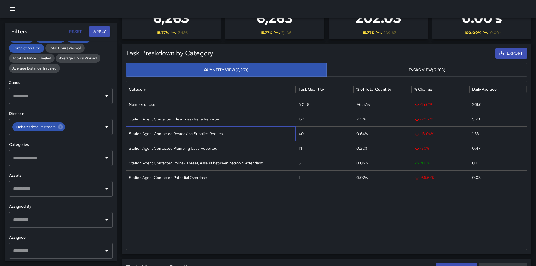
click at [201, 132] on div "Station Agent Contacted Restocking Supplies Request" at bounding box center [211, 133] width 170 height 15
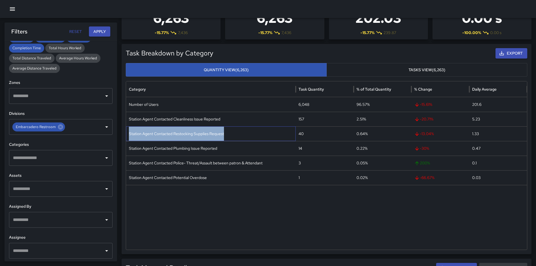
click at [201, 132] on div "Station Agent Contacted Restocking Supplies Request" at bounding box center [211, 133] width 170 height 15
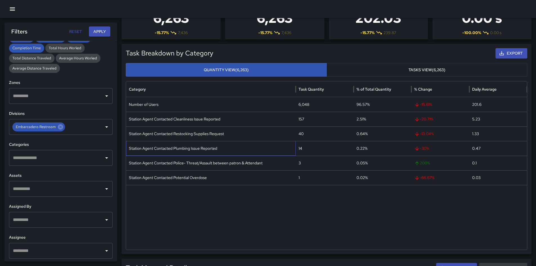
click at [225, 151] on div "Station Agent Contacted Plumbing Issue Reported" at bounding box center [211, 148] width 170 height 15
click at [205, 158] on div "Station Agent Contacted Police- Threat/Assault between patron & Attendant" at bounding box center [211, 162] width 170 height 15
click at [58, 126] on icon at bounding box center [60, 126] width 5 height 5
click at [58, 126] on input "text" at bounding box center [57, 126] width 90 height 11
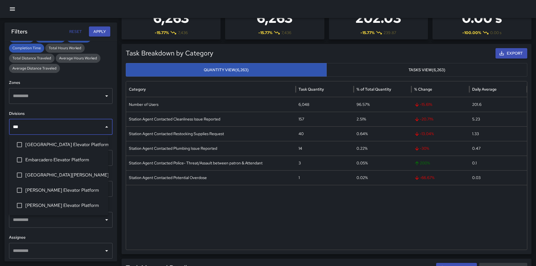
type input "****"
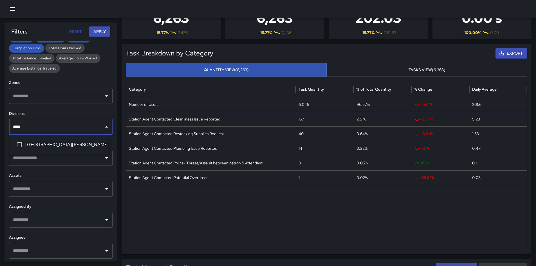
click at [72, 146] on span "[GEOGRAPHIC_DATA][PERSON_NAME]" at bounding box center [64, 144] width 78 height 7
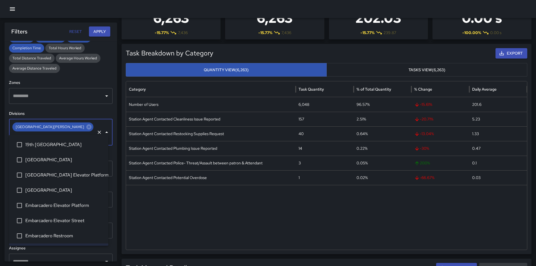
scroll to position [13, 0]
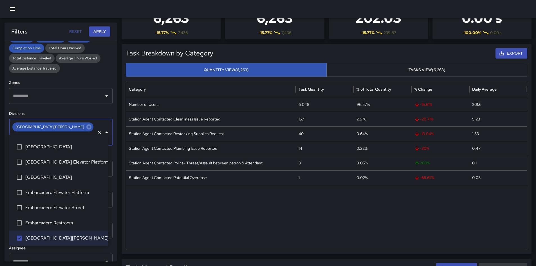
click at [94, 34] on button "Apply" at bounding box center [99, 31] width 21 height 10
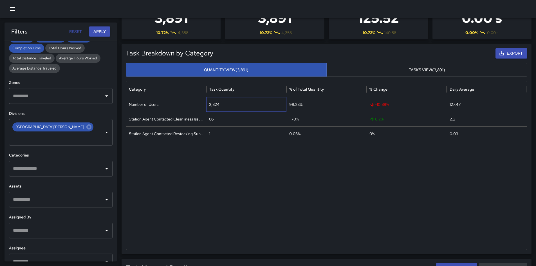
click at [210, 103] on div "3,824" at bounding box center [246, 104] width 80 height 15
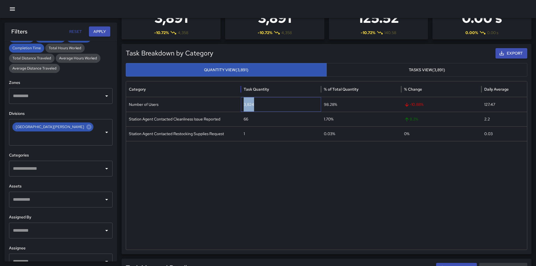
drag, startPoint x: 218, startPoint y: 93, endPoint x: 240, endPoint y: 93, distance: 21.9
click at [240, 93] on div at bounding box center [240, 89] width 3 height 16
click at [86, 128] on icon at bounding box center [89, 127] width 6 height 6
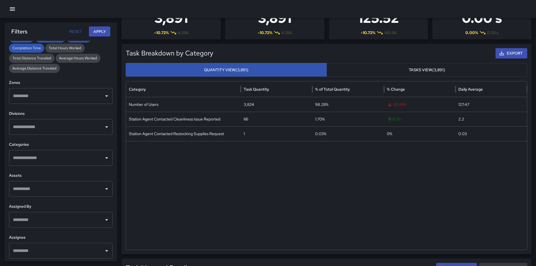
click at [61, 128] on input "text" at bounding box center [57, 126] width 90 height 11
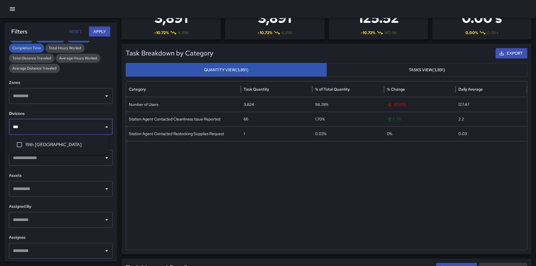
type input "****"
drag, startPoint x: 59, startPoint y: 144, endPoint x: 59, endPoint y: 141, distance: 3.1
click at [59, 143] on span "19th [GEOGRAPHIC_DATA]" at bounding box center [64, 144] width 78 height 7
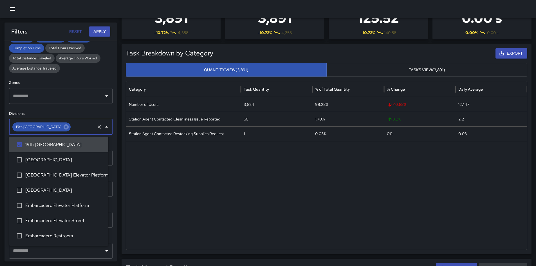
click at [103, 28] on button "Apply" at bounding box center [99, 31] width 21 height 10
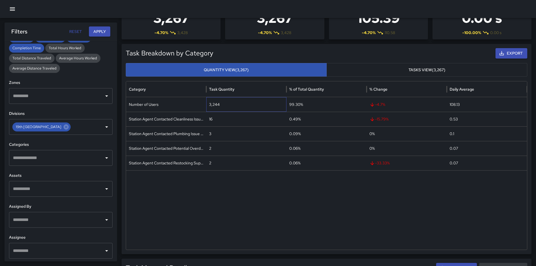
click at [213, 103] on div "3,244" at bounding box center [246, 104] width 80 height 15
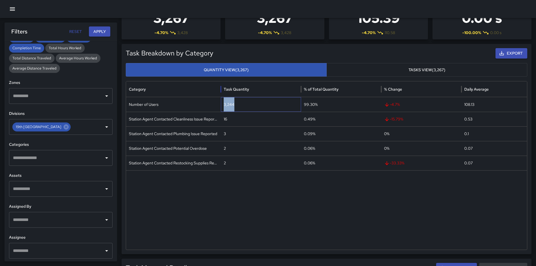
drag, startPoint x: 207, startPoint y: 90, endPoint x: 243, endPoint y: 91, distance: 36.3
click at [222, 91] on div at bounding box center [220, 89] width 3 height 16
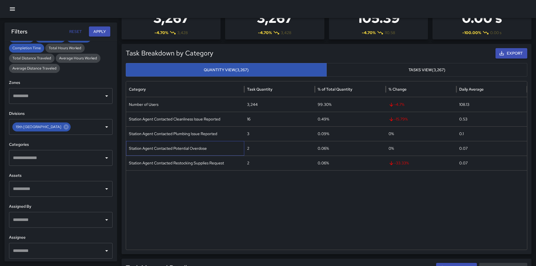
click at [190, 149] on div "Station Agent Contacted Potential Overdose" at bounding box center [185, 148] width 118 height 15
click at [194, 162] on div "Station Agent Contacted Restocking Supplies Request" at bounding box center [185, 162] width 118 height 15
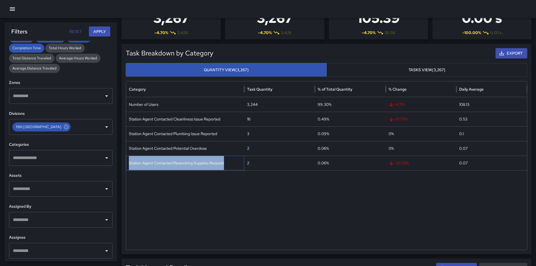
click at [194, 162] on div "Station Agent Contacted Restocking Supplies Request" at bounding box center [185, 162] width 118 height 15
click at [64, 129] on icon at bounding box center [66, 126] width 5 height 5
click at [49, 128] on input "text" at bounding box center [57, 126] width 90 height 11
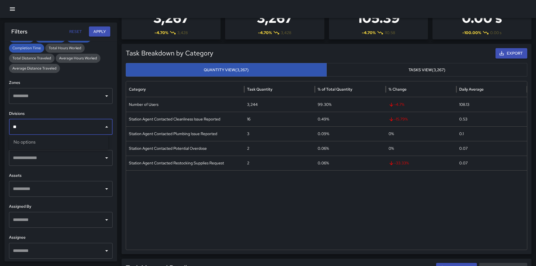
type input "*"
type input "****"
click at [53, 153] on ul "[GEOGRAPHIC_DATA]" at bounding box center [58, 145] width 99 height 20
click at [54, 147] on span "[GEOGRAPHIC_DATA]" at bounding box center [64, 144] width 78 height 7
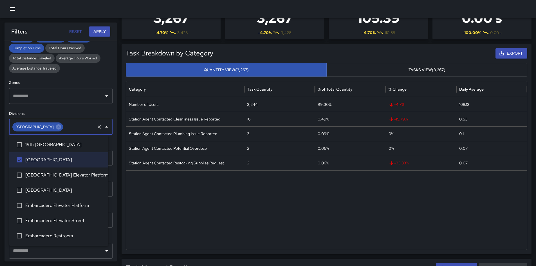
click at [100, 32] on button "Apply" at bounding box center [99, 31] width 21 height 10
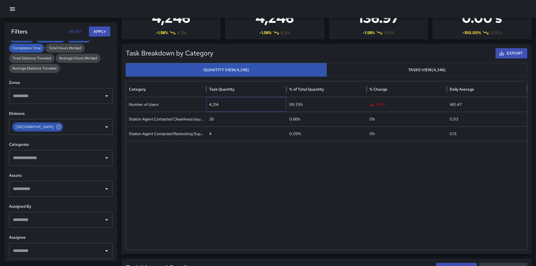
click at [212, 107] on div "4,214" at bounding box center [246, 104] width 80 height 15
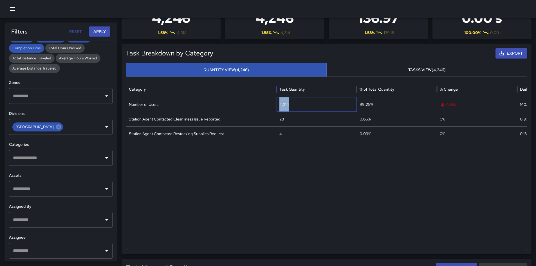
drag, startPoint x: 206, startPoint y: 92, endPoint x: 287, endPoint y: 96, distance: 81.1
click at [278, 96] on div at bounding box center [276, 89] width 3 height 16
